Goal: Task Accomplishment & Management: Complete application form

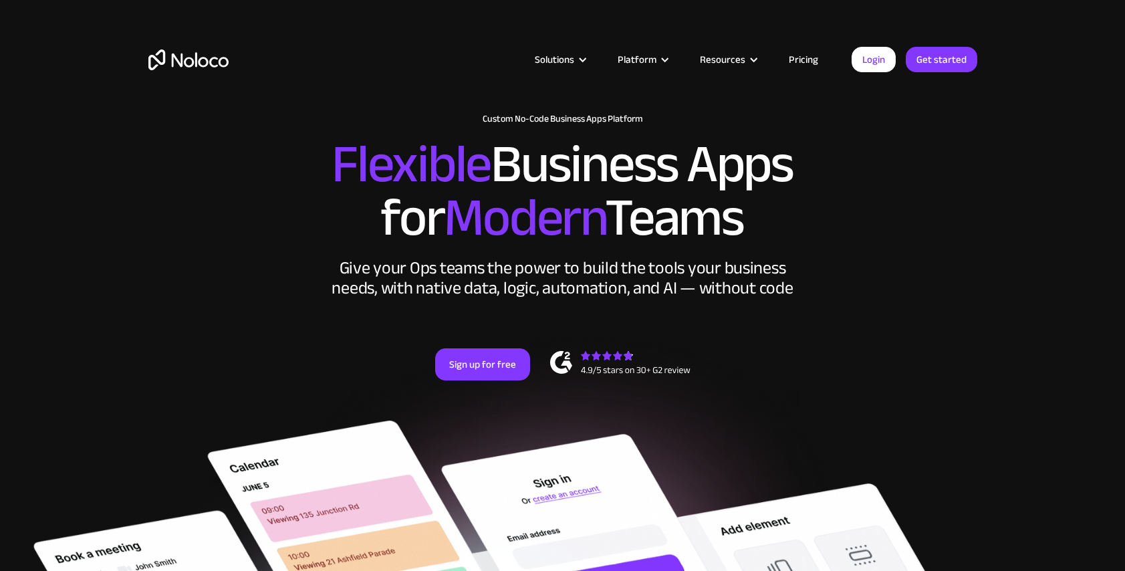
click at [806, 68] on link "Pricing" at bounding box center [803, 59] width 63 height 17
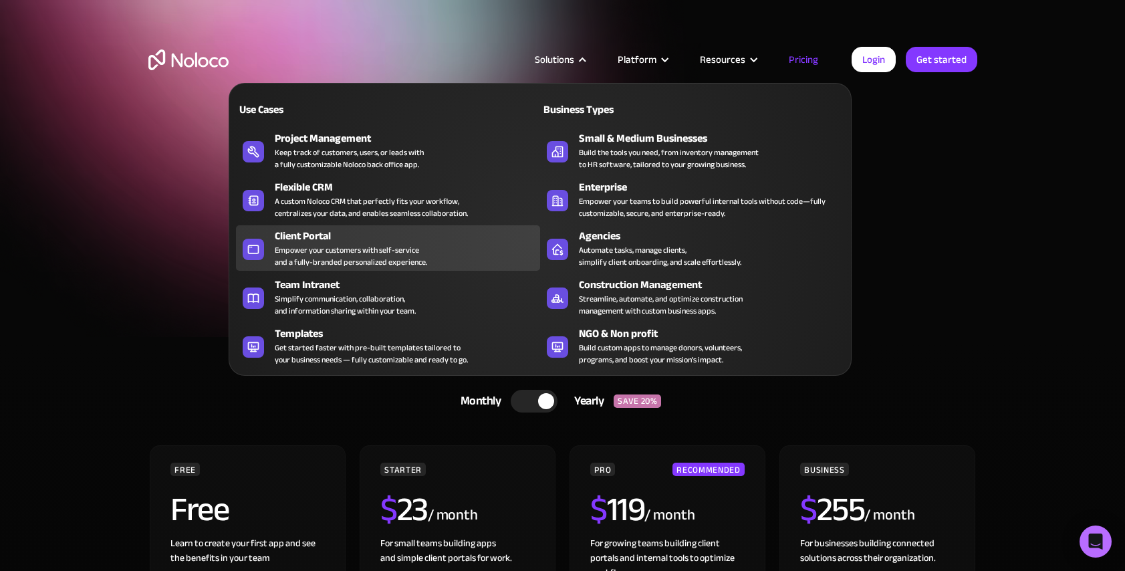
click at [362, 246] on div "Empower your customers with self-service and a fully-branded personalized exper…" at bounding box center [351, 256] width 152 height 24
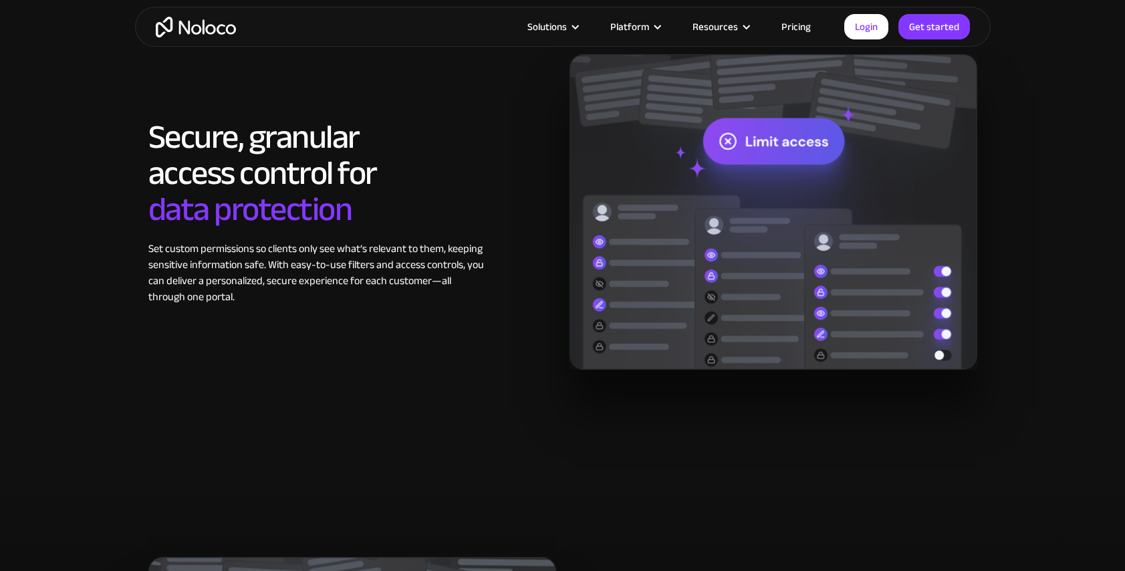
scroll to position [2140, 0]
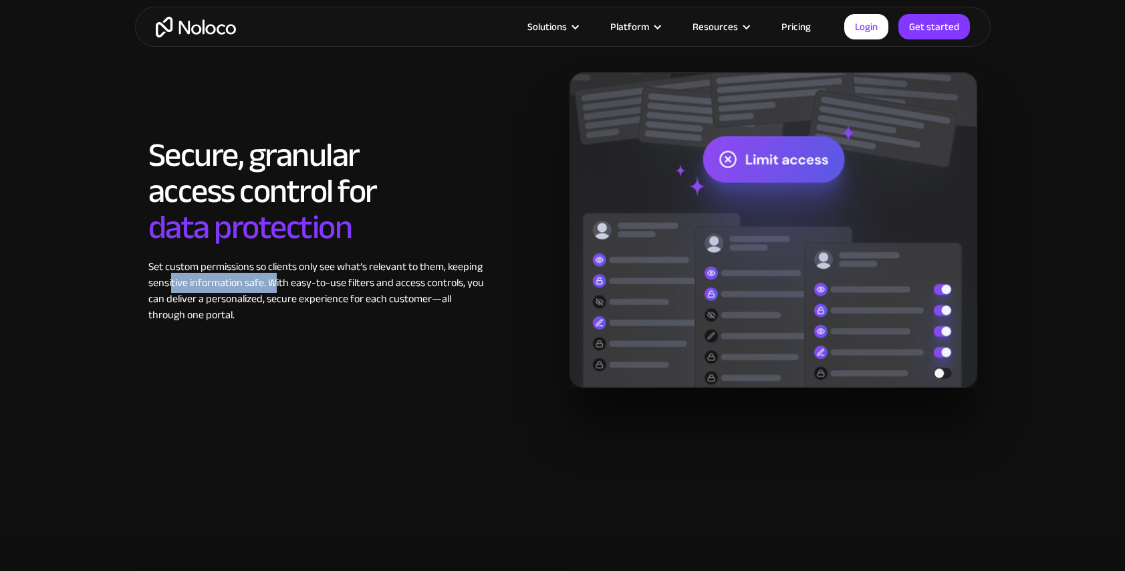
drag, startPoint x: 198, startPoint y: 284, endPoint x: 278, endPoint y: 283, distance: 79.6
click at [278, 283] on div "Set custom permissions so clients only see what’s relevant to them, keeping sen…" at bounding box center [317, 291] width 338 height 64
drag, startPoint x: 278, startPoint y: 283, endPoint x: 301, endPoint y: 322, distance: 45.9
click at [273, 318] on div "Set custom permissions so clients only see what’s relevant to them, keeping sen…" at bounding box center [317, 291] width 338 height 64
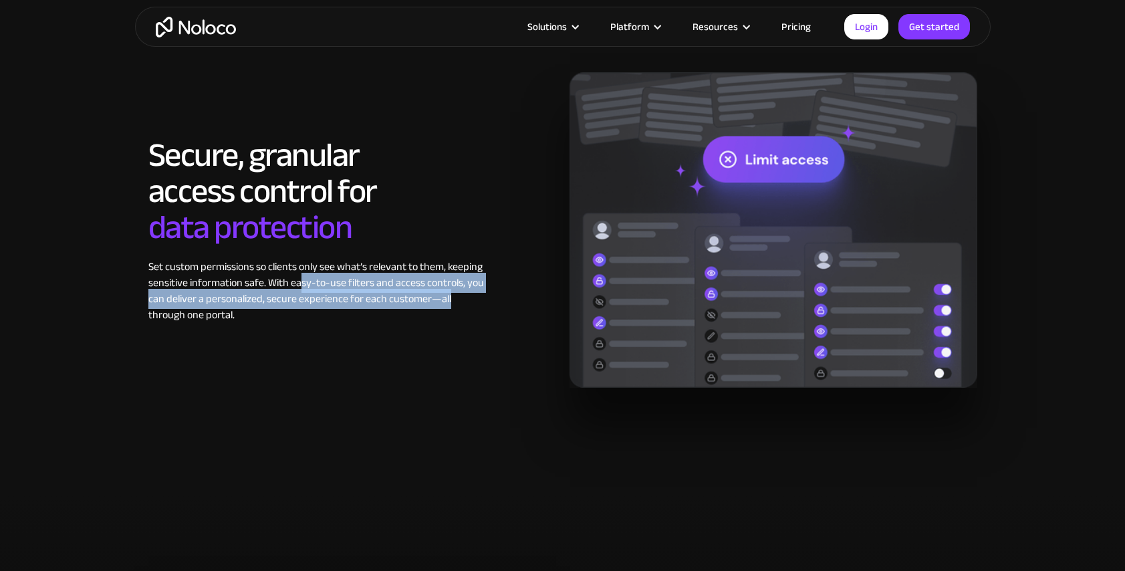
drag, startPoint x: 388, startPoint y: 277, endPoint x: 478, endPoint y: 294, distance: 91.8
click at [478, 294] on div "Set custom permissions so clients only see what’s relevant to them, keeping sen…" at bounding box center [317, 291] width 338 height 64
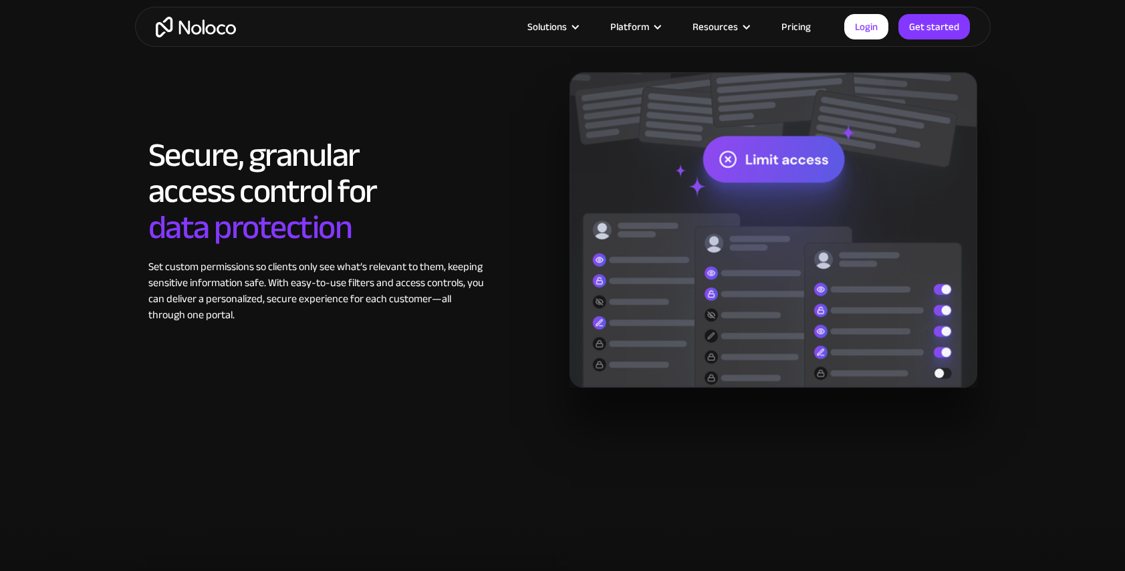
drag, startPoint x: 478, startPoint y: 294, endPoint x: 307, endPoint y: 334, distance: 175.8
click at [329, 335] on div "Secure, granular access control for data protection Set custom permissions so c…" at bounding box center [563, 230] width 843 height 316
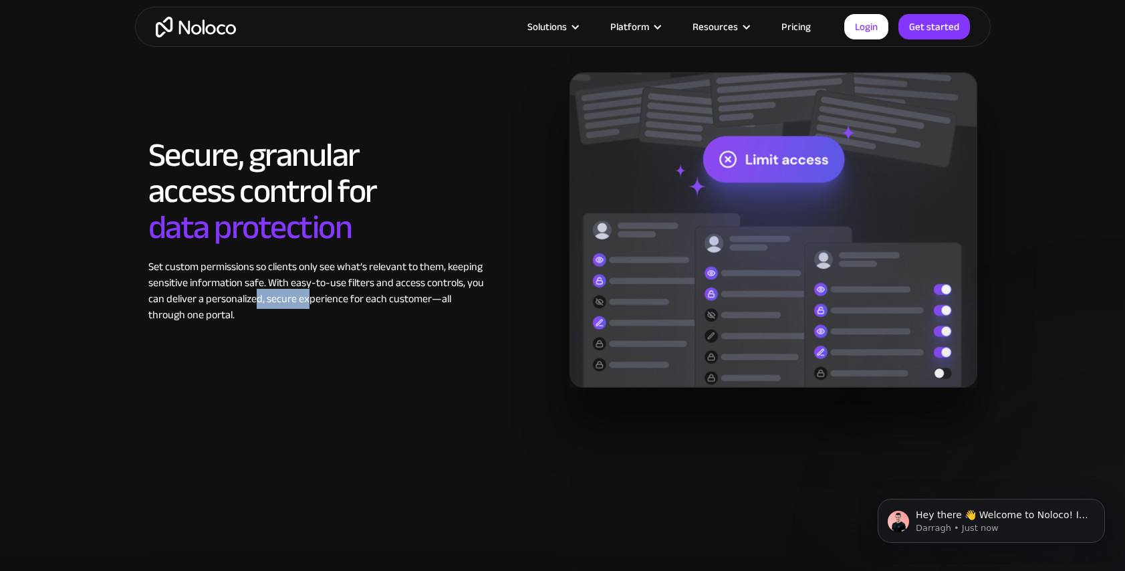
scroll to position [0, 0]
drag, startPoint x: 271, startPoint y: 298, endPoint x: 308, endPoint y: 305, distance: 37.5
click at [308, 304] on div "Set custom permissions so clients only see what’s relevant to them, keeping sen…" at bounding box center [317, 291] width 338 height 64
drag, startPoint x: 308, startPoint y: 305, endPoint x: 387, endPoint y: 334, distance: 84.2
click at [387, 334] on div "Secure, granular access control for data protection Set custom permissions so c…" at bounding box center [563, 230] width 843 height 316
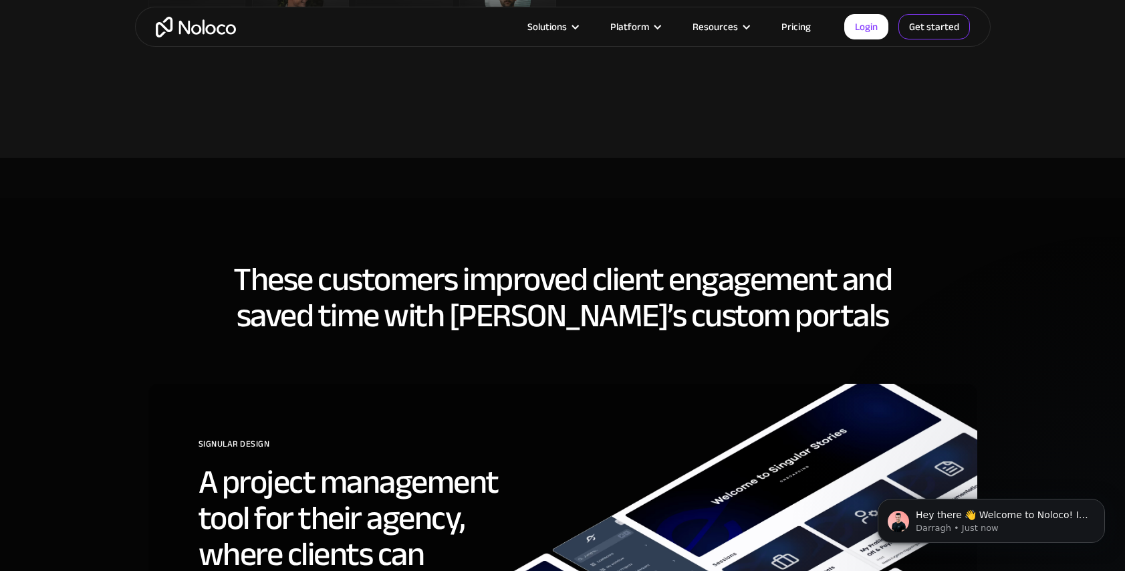
scroll to position [3745, 0]
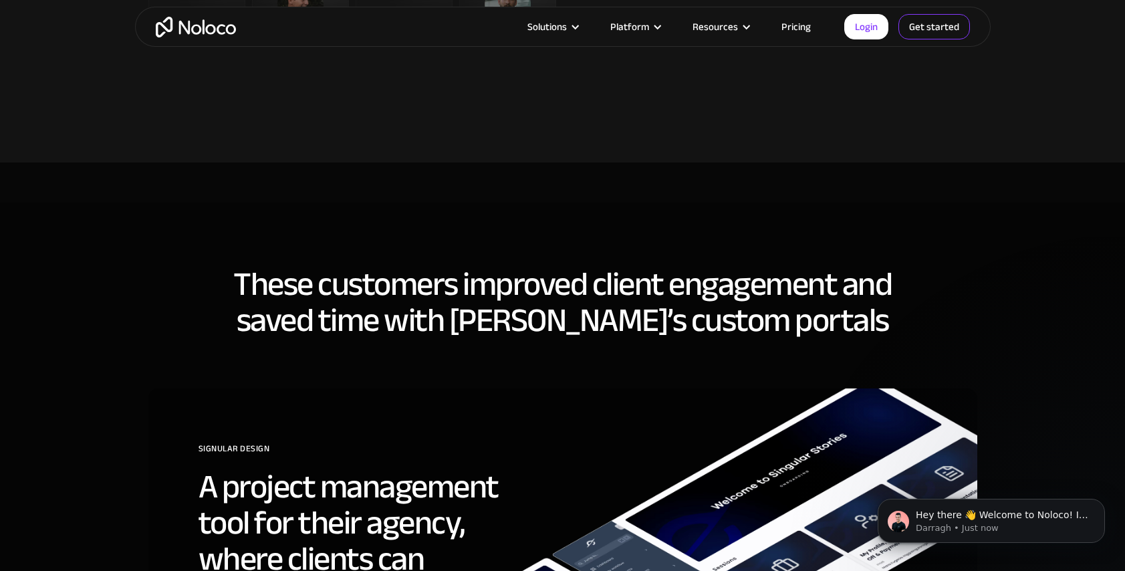
click at [0, 0] on link "Get started" at bounding box center [0, 0] width 0 height 0
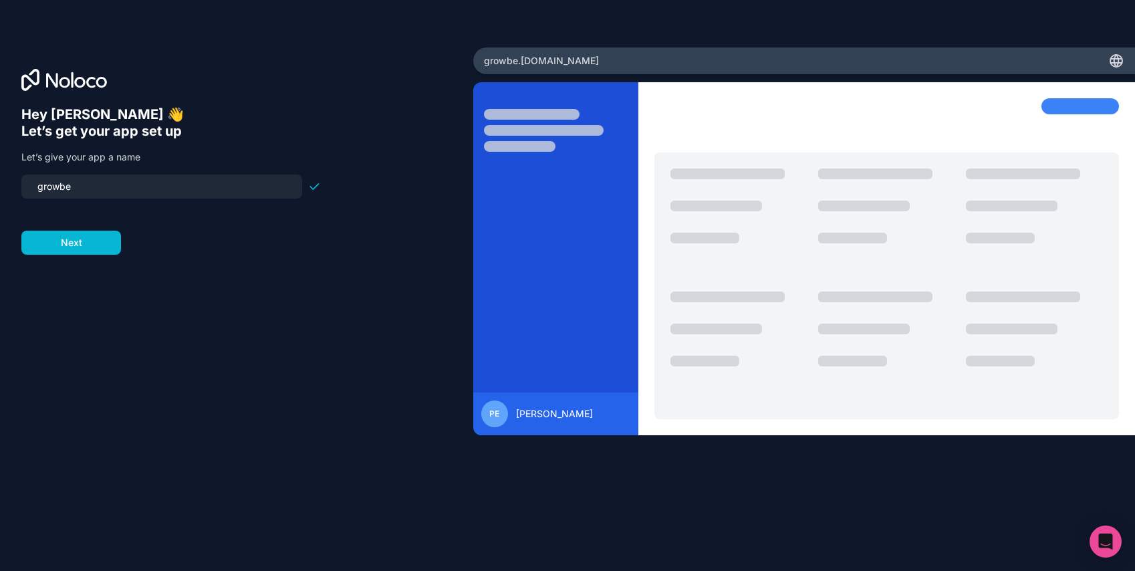
click at [122, 192] on input "growbe" at bounding box center [161, 186] width 265 height 19
click at [83, 242] on button "Next" at bounding box center [71, 243] width 100 height 24
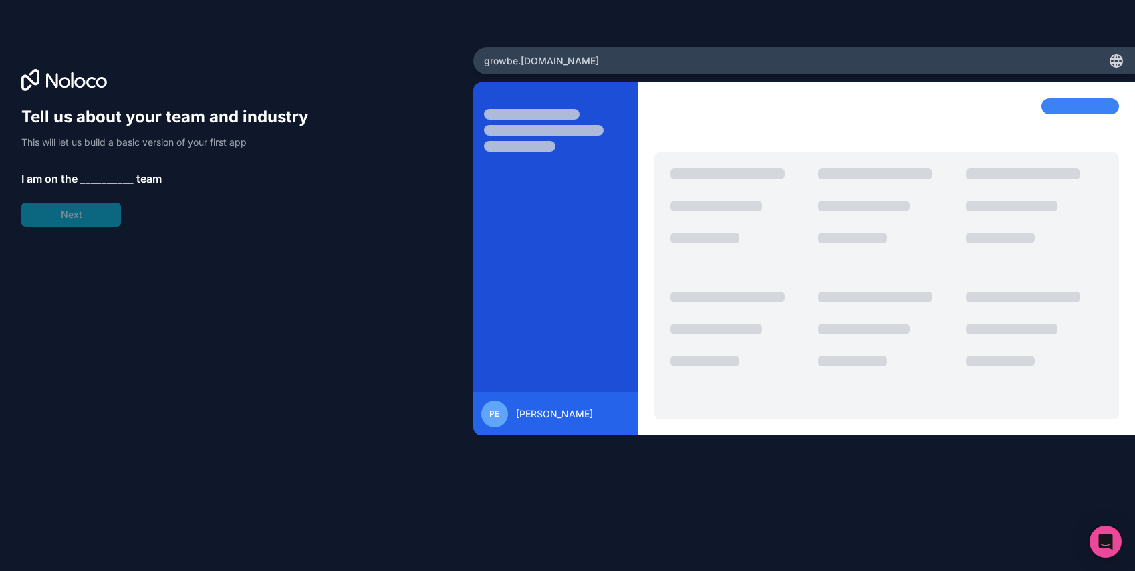
click at [106, 175] on span "__________" at bounding box center [106, 179] width 53 height 16
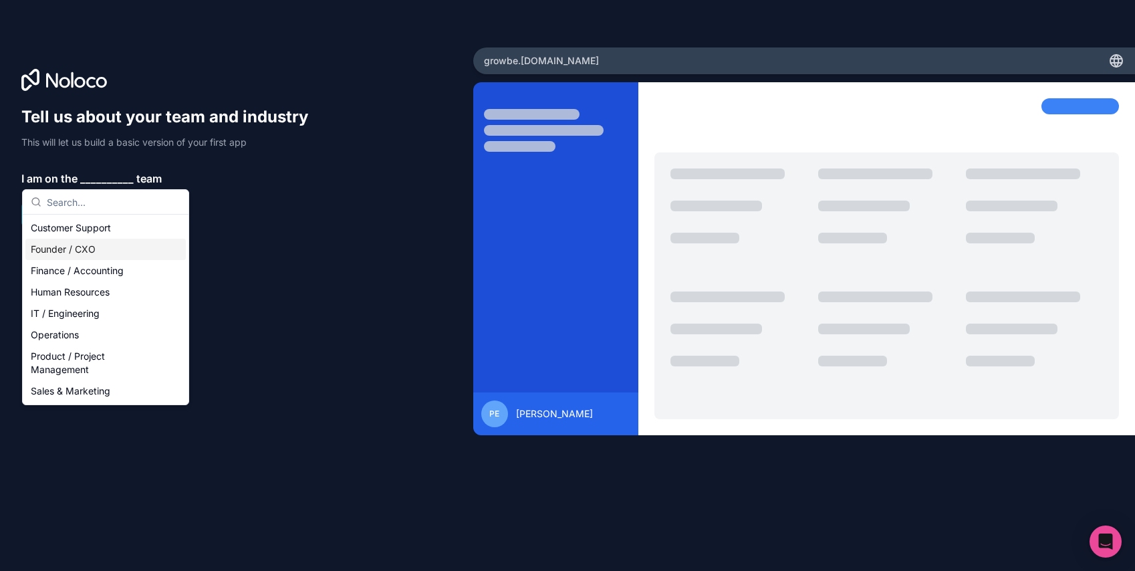
click at [96, 247] on div "Founder / CXO" at bounding box center [105, 249] width 160 height 21
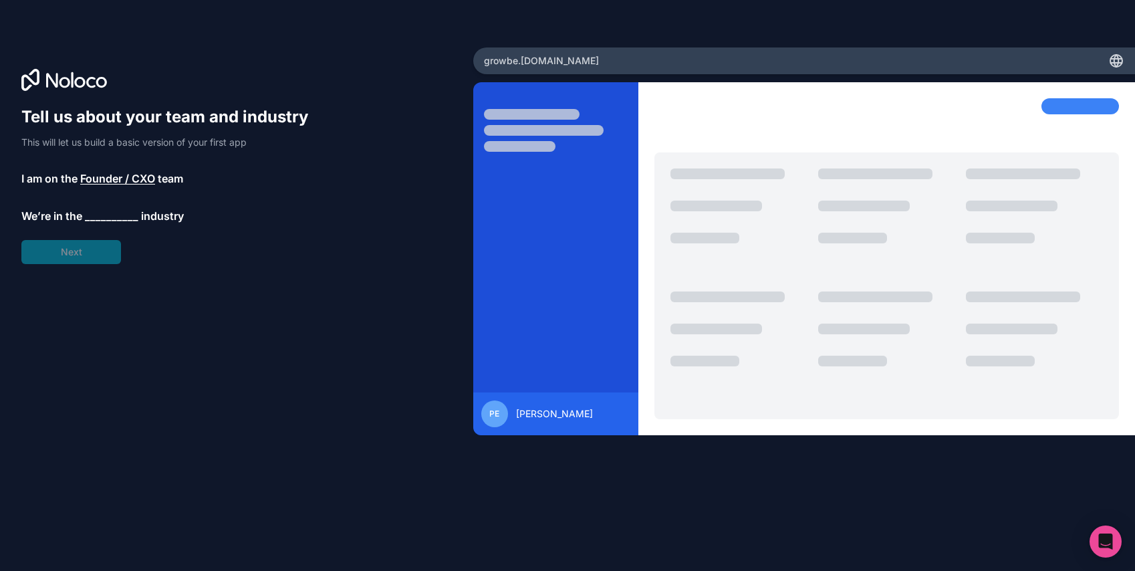
click at [111, 218] on span "__________" at bounding box center [111, 216] width 53 height 16
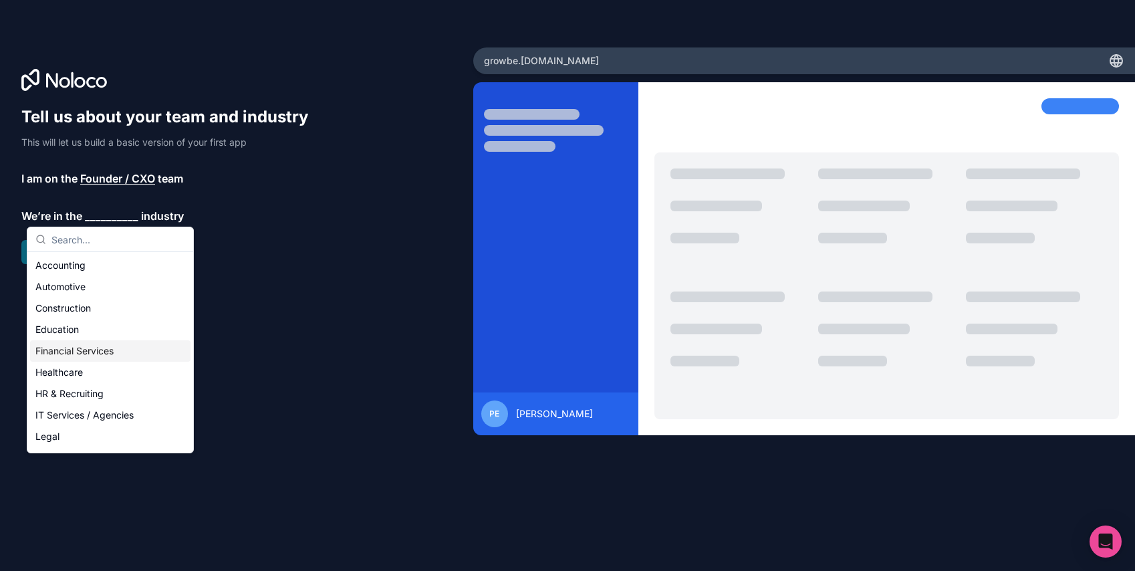
click at [90, 355] on div "Financial Services" at bounding box center [110, 350] width 160 height 21
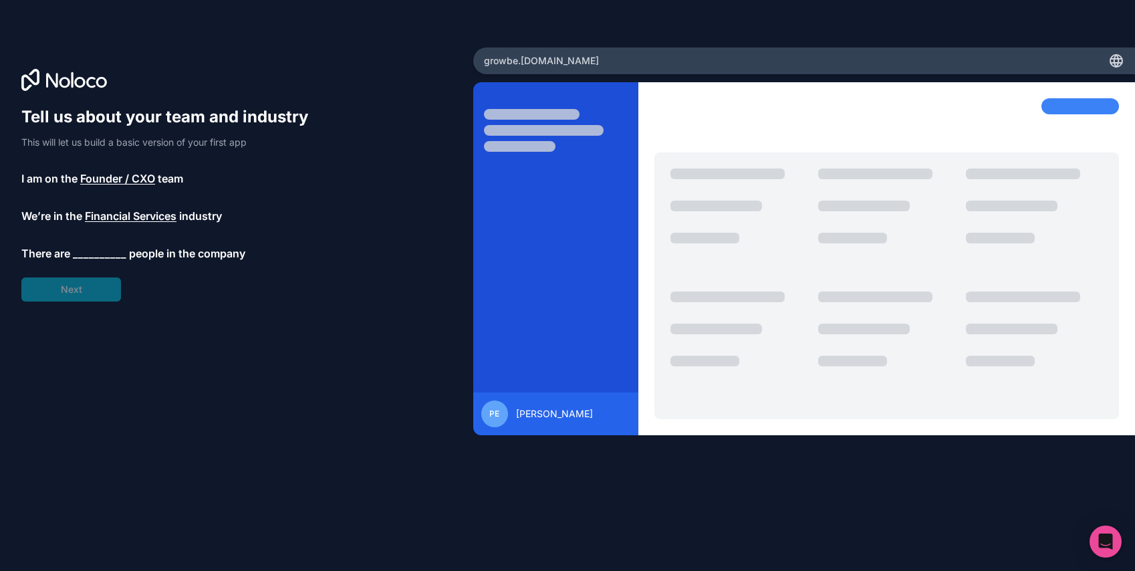
click at [99, 254] on span "__________" at bounding box center [99, 253] width 53 height 16
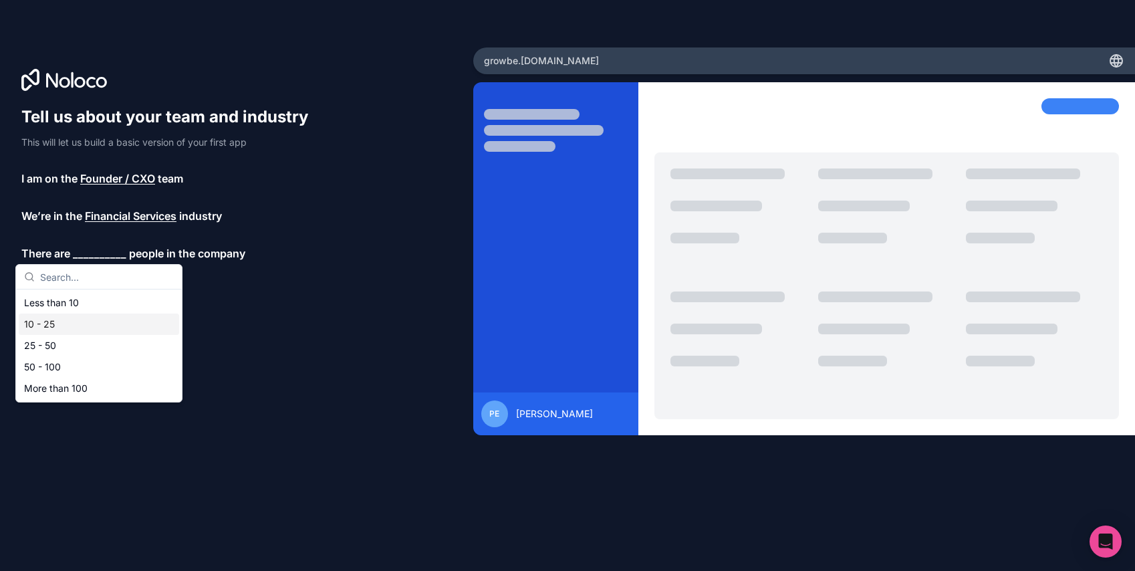
click at [90, 322] on div "10 - 25" at bounding box center [99, 324] width 160 height 21
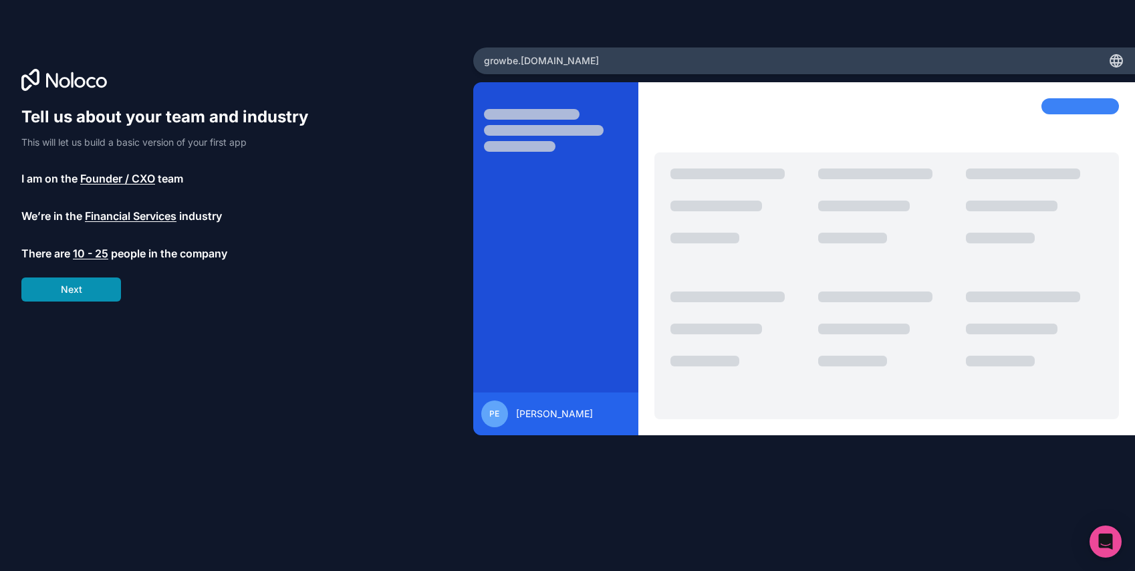
click at [96, 287] on button "Next" at bounding box center [71, 290] width 100 height 24
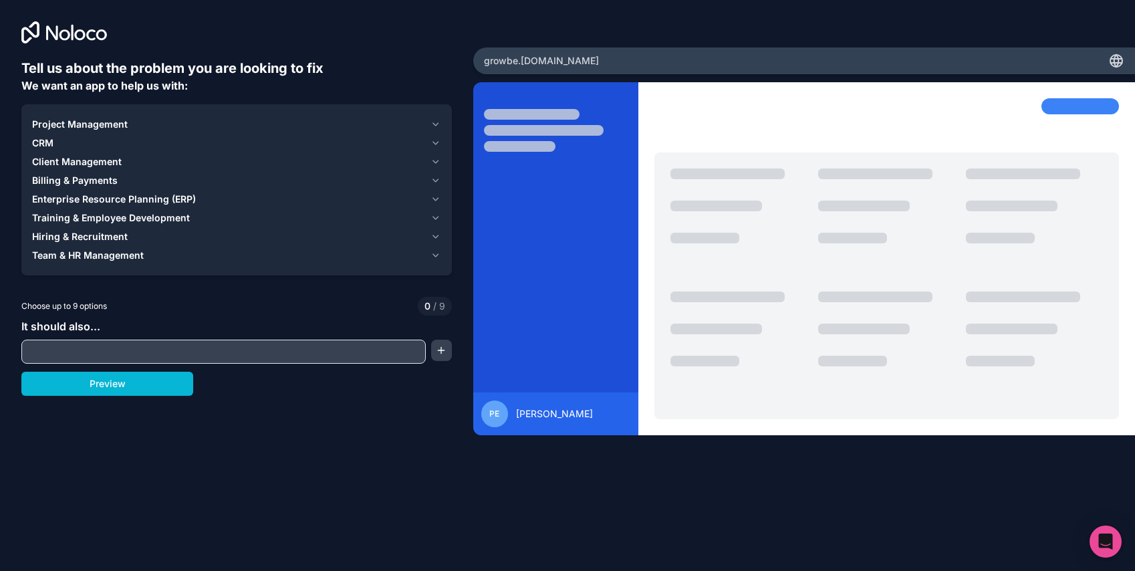
click at [90, 157] on span "Client Management" at bounding box center [77, 161] width 90 height 13
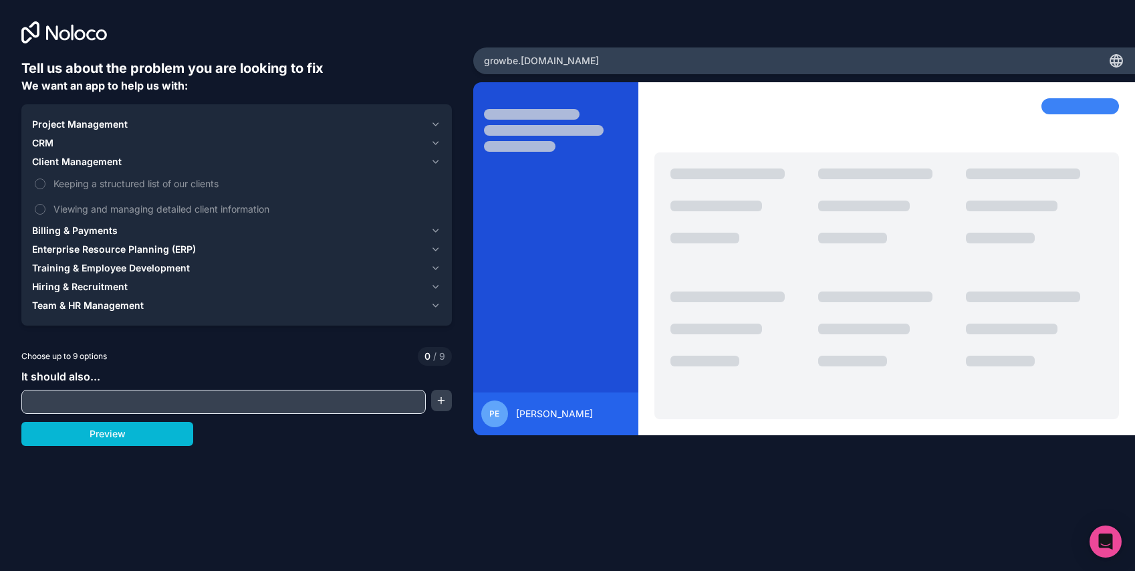
click at [94, 156] on span "Client Management" at bounding box center [77, 161] width 90 height 13
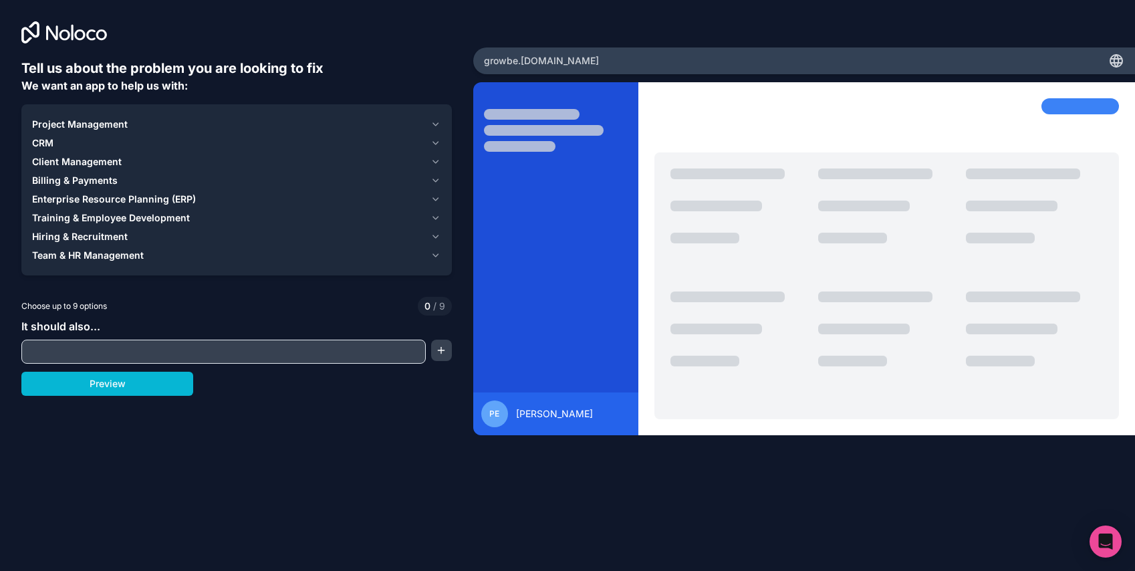
click at [46, 143] on span "CRM" at bounding box center [42, 142] width 21 height 13
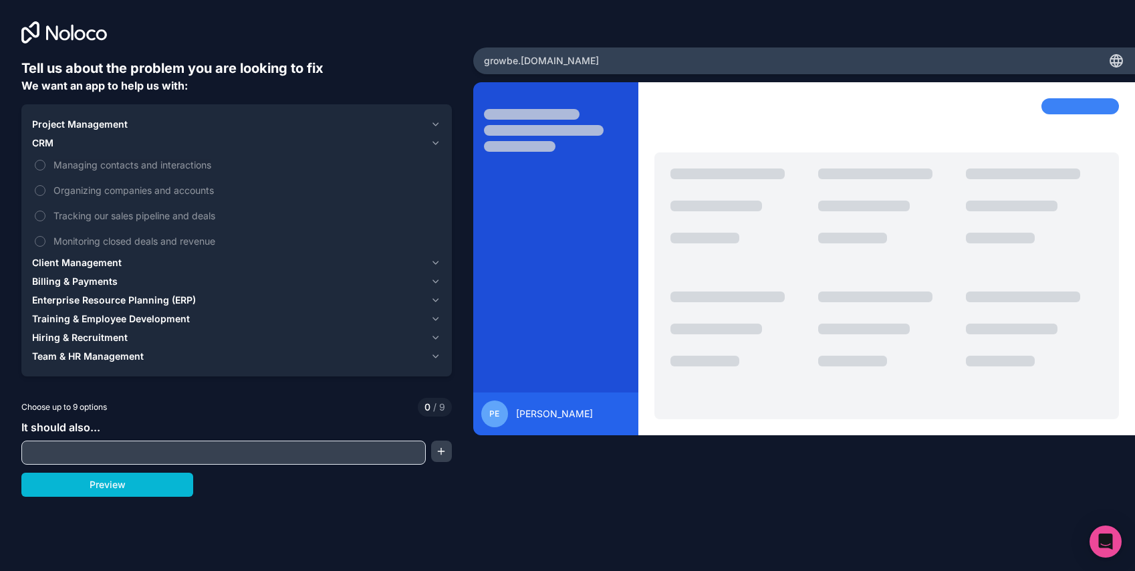
click at [46, 143] on span "CRM" at bounding box center [42, 142] width 21 height 13
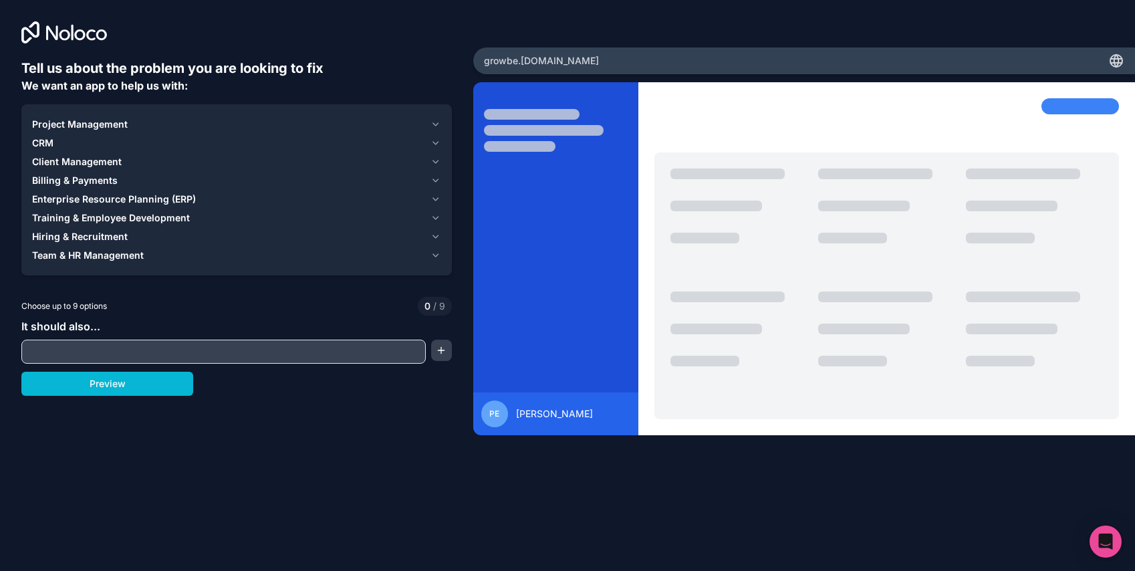
click at [61, 126] on span "Project Management" at bounding box center [80, 124] width 96 height 13
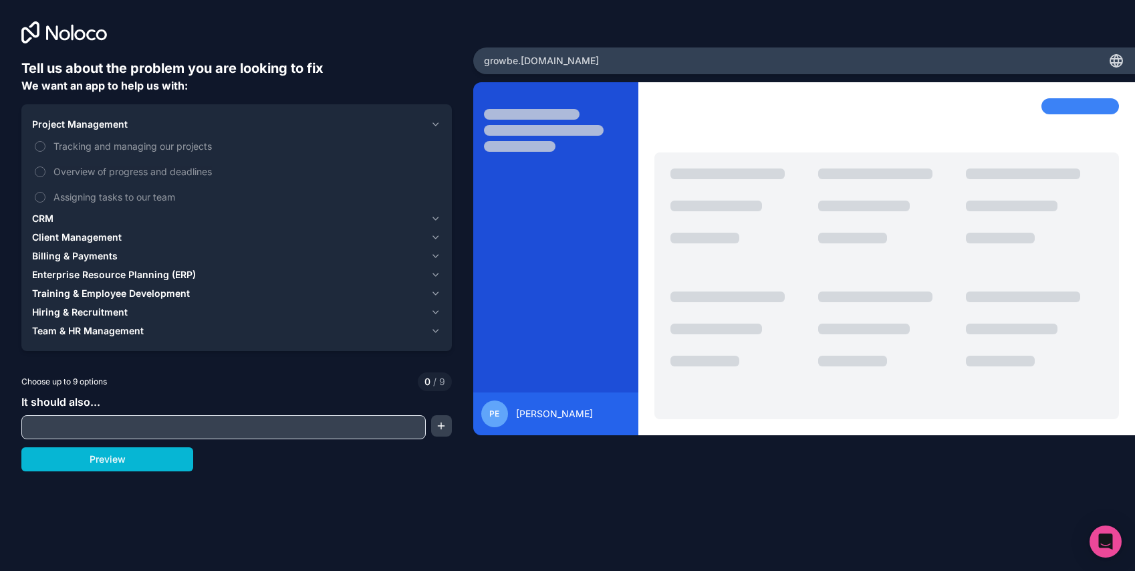
click at [66, 123] on span "Project Management" at bounding box center [80, 124] width 96 height 13
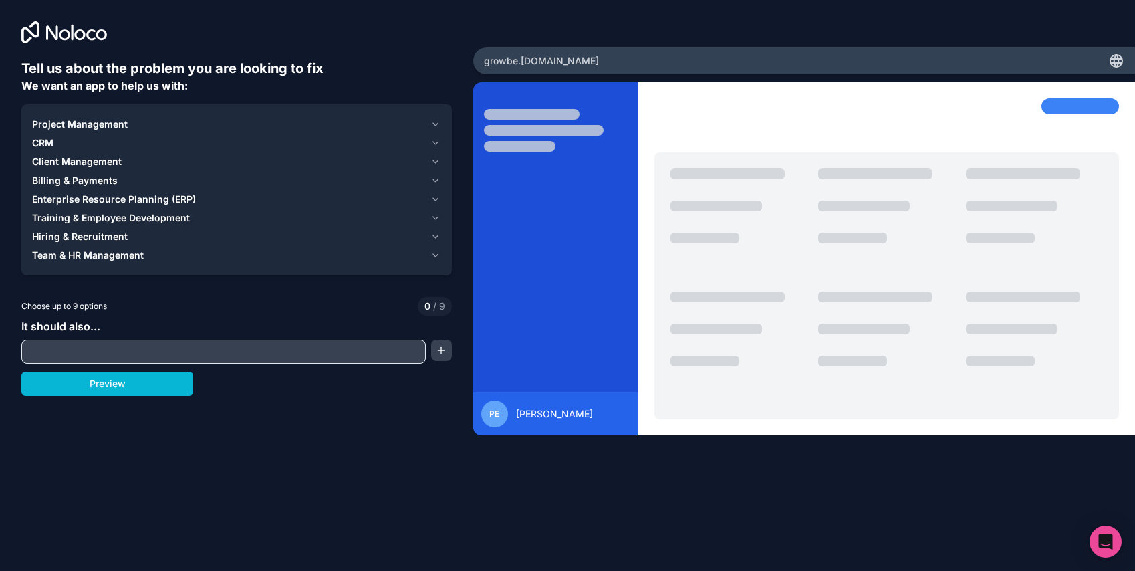
click at [89, 175] on span "Billing & Payments" at bounding box center [75, 180] width 86 height 13
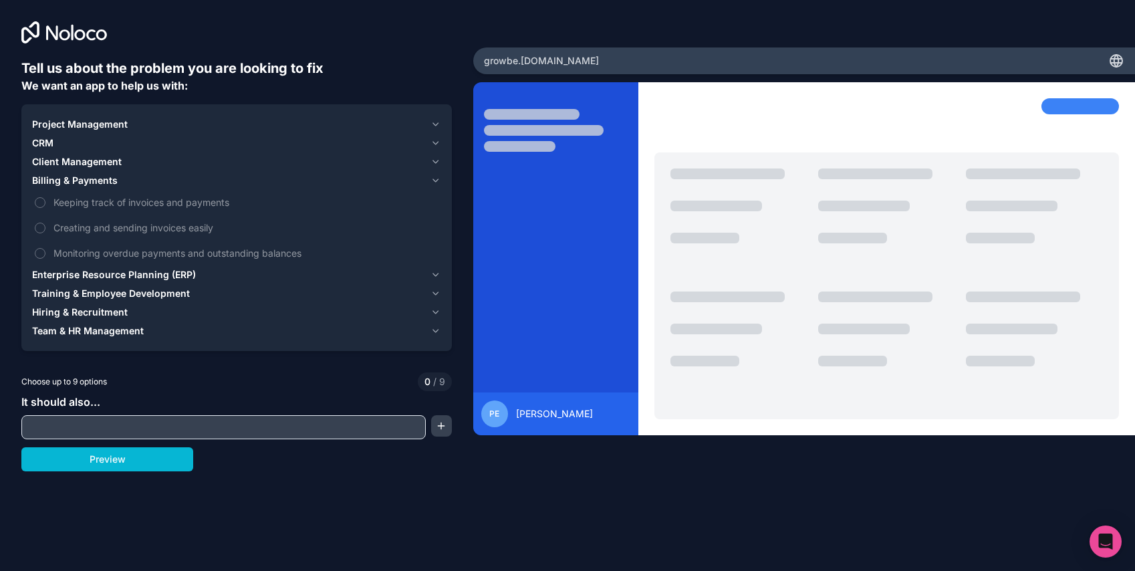
click at [89, 163] on span "Client Management" at bounding box center [77, 161] width 90 height 13
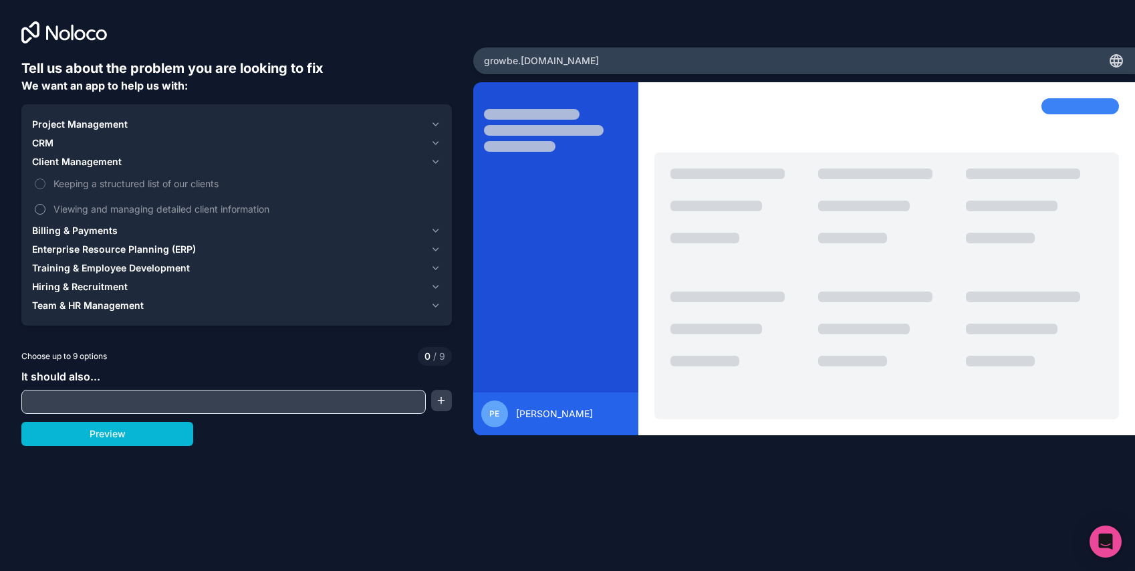
click at [90, 207] on span "Viewing and managing detailed client information" at bounding box center [245, 209] width 385 height 14
click at [45, 207] on button "Viewing and managing detailed client information" at bounding box center [40, 209] width 11 height 11
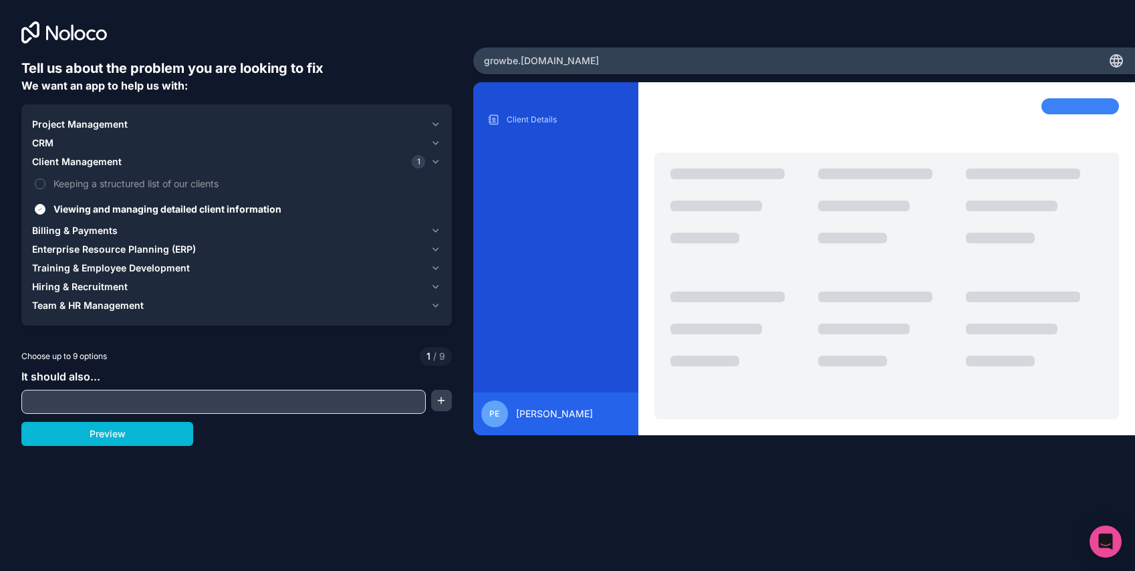
click at [100, 404] on input "text" at bounding box center [224, 402] width 398 height 19
type input "client portal"
click at [122, 435] on button "Preview" at bounding box center [107, 434] width 172 height 24
click at [35, 144] on span "CRM" at bounding box center [42, 142] width 21 height 13
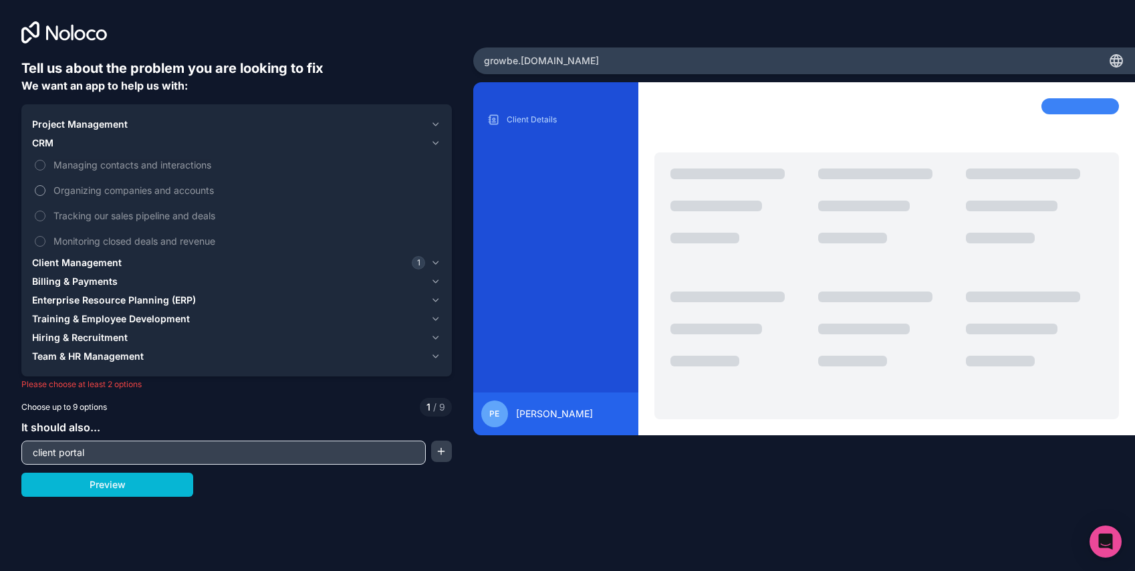
click at [193, 192] on span "Organizing companies and accounts" at bounding box center [245, 190] width 385 height 14
click at [45, 192] on button "Organizing companies and accounts" at bounding box center [40, 190] width 11 height 11
click at [146, 492] on button "Preview" at bounding box center [107, 485] width 172 height 24
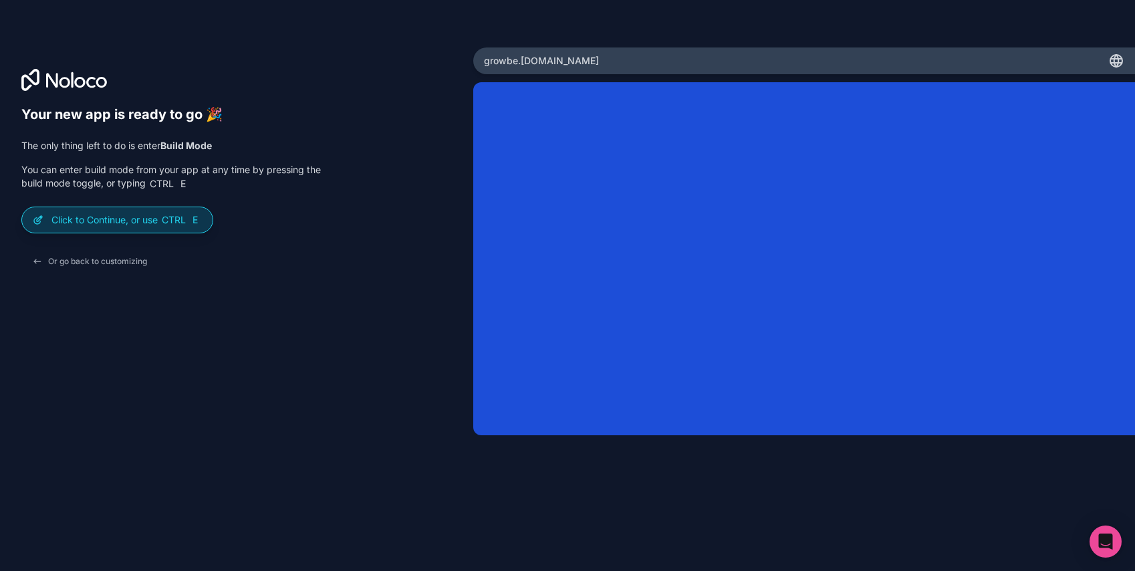
click at [160, 225] on p "Click to Continue, or use Ctrl E" at bounding box center [126, 219] width 150 height 13
